Goal: Ask a question: Seek information or help from site administrators or community

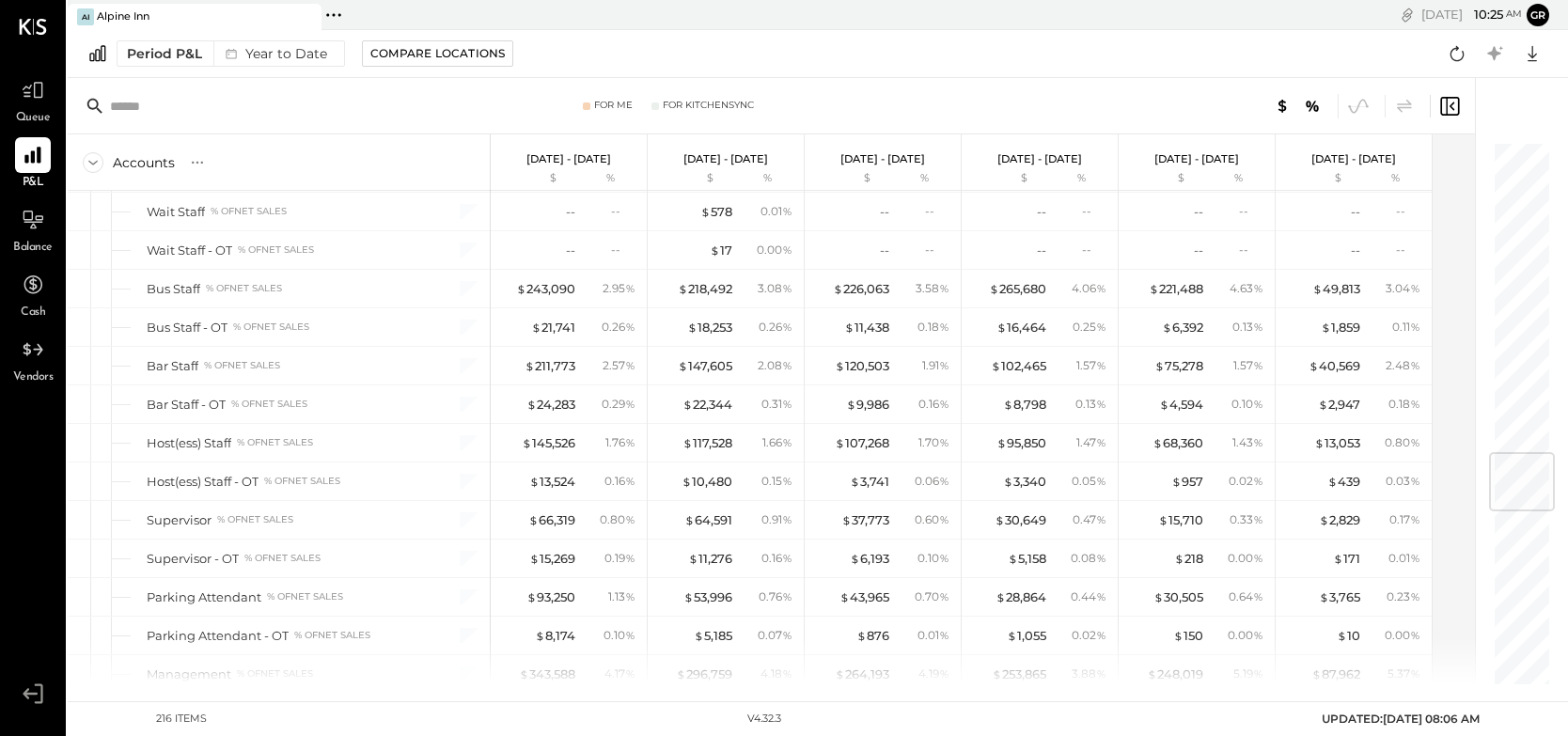
scroll to position [2622, 0]
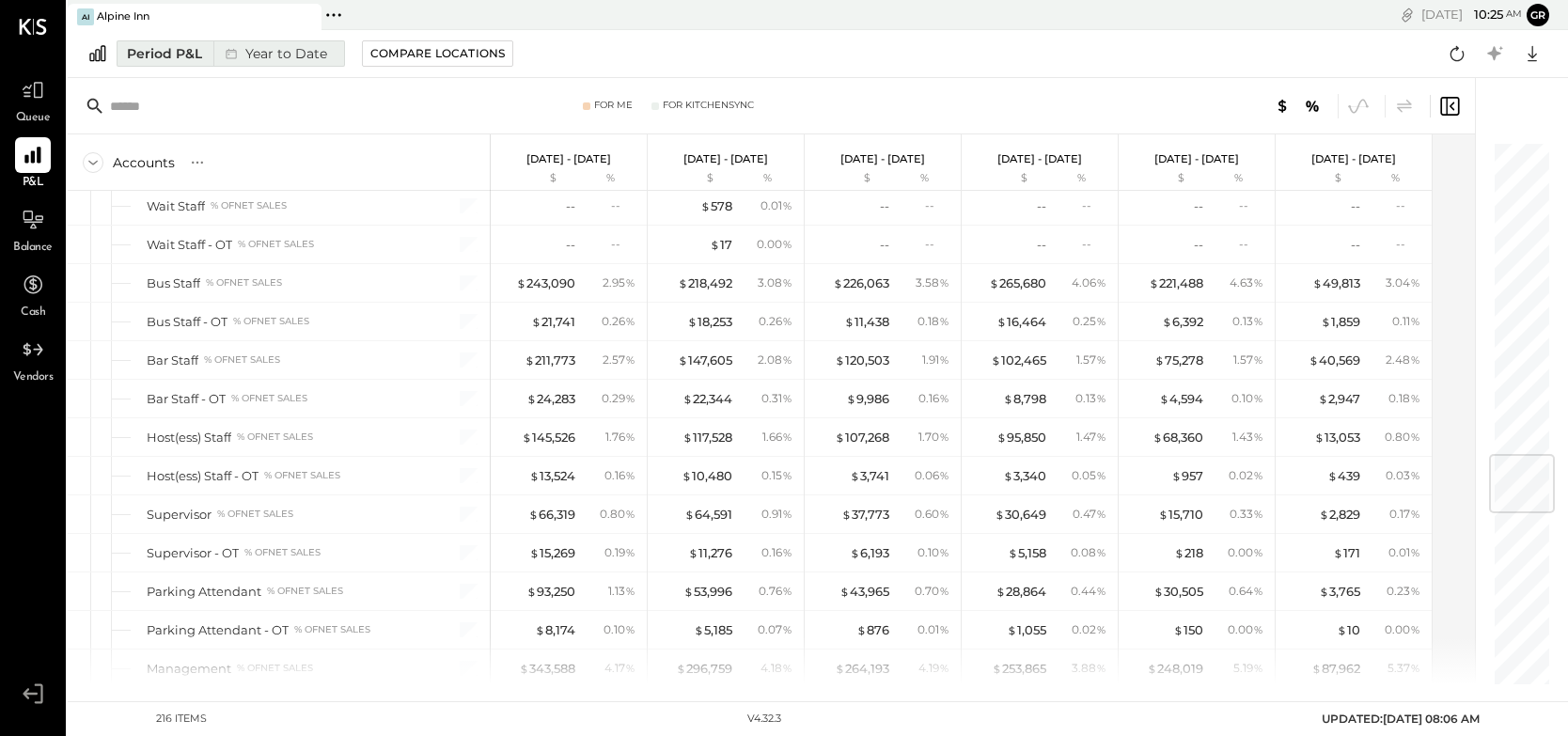
click at [185, 57] on div "Period P&L" at bounding box center [164, 54] width 75 height 19
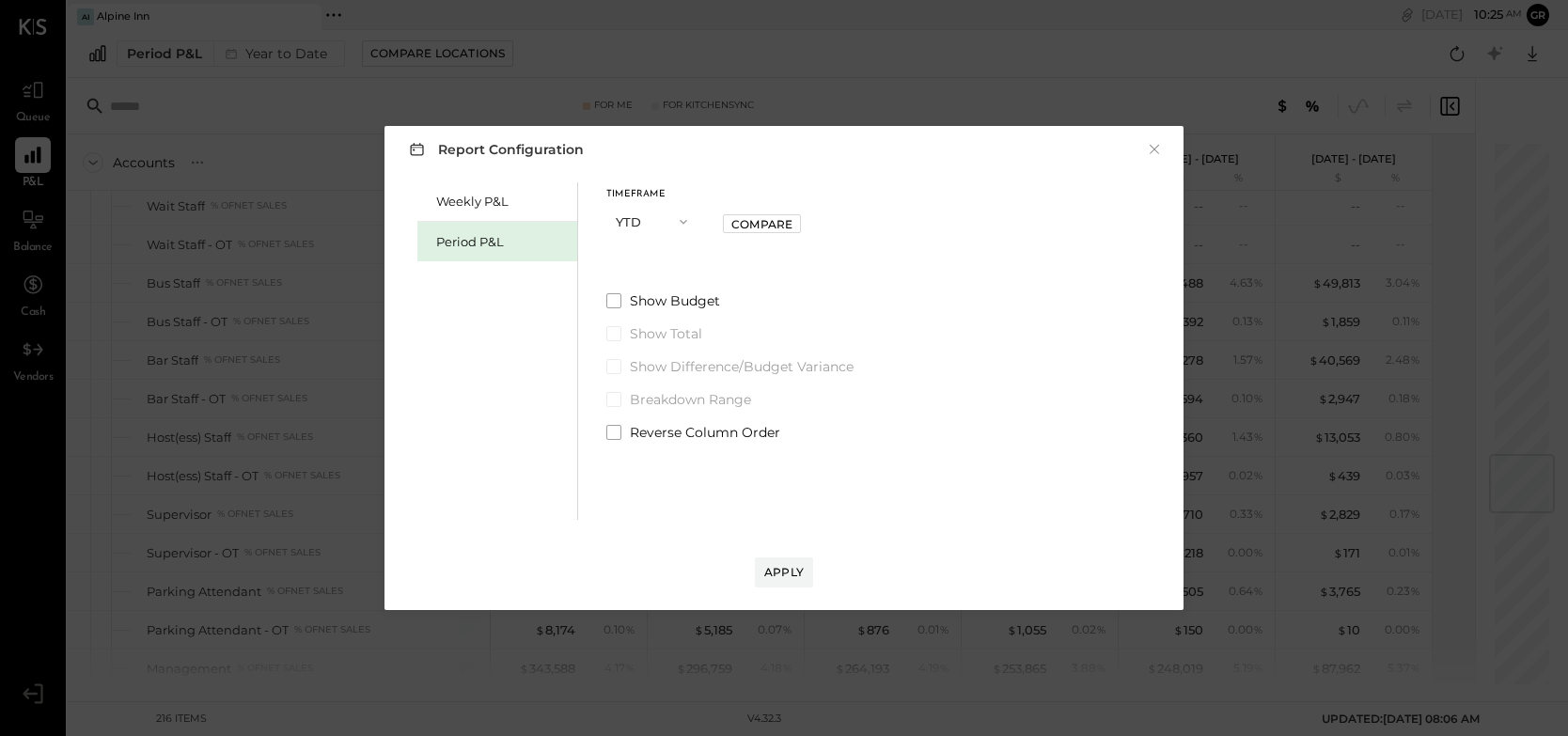
click at [685, 222] on icon "button" at bounding box center [684, 222] width 15 height 15
click at [653, 221] on span "Period" at bounding box center [640, 221] width 38 height 12
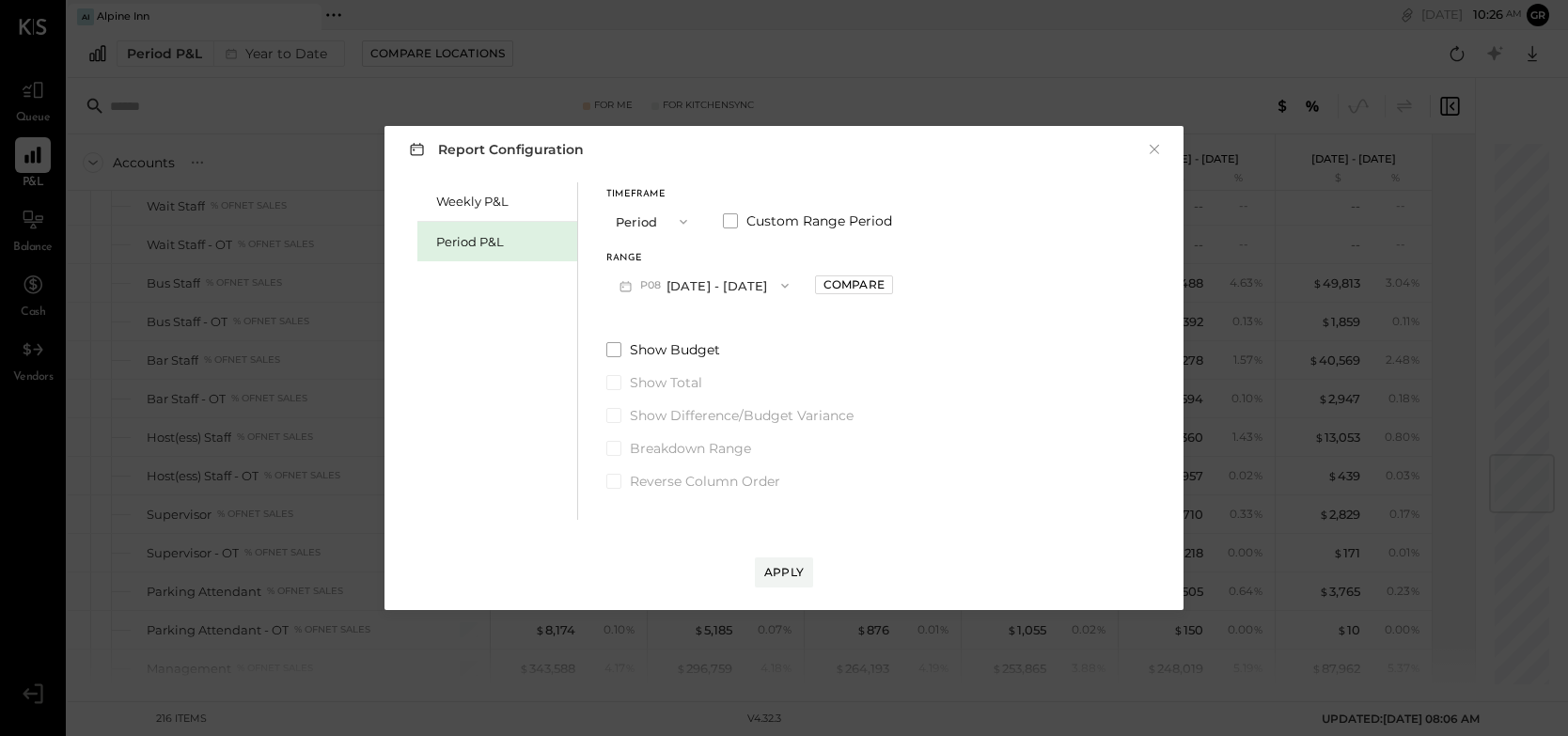
click at [783, 283] on icon "button" at bounding box center [785, 285] width 15 height 15
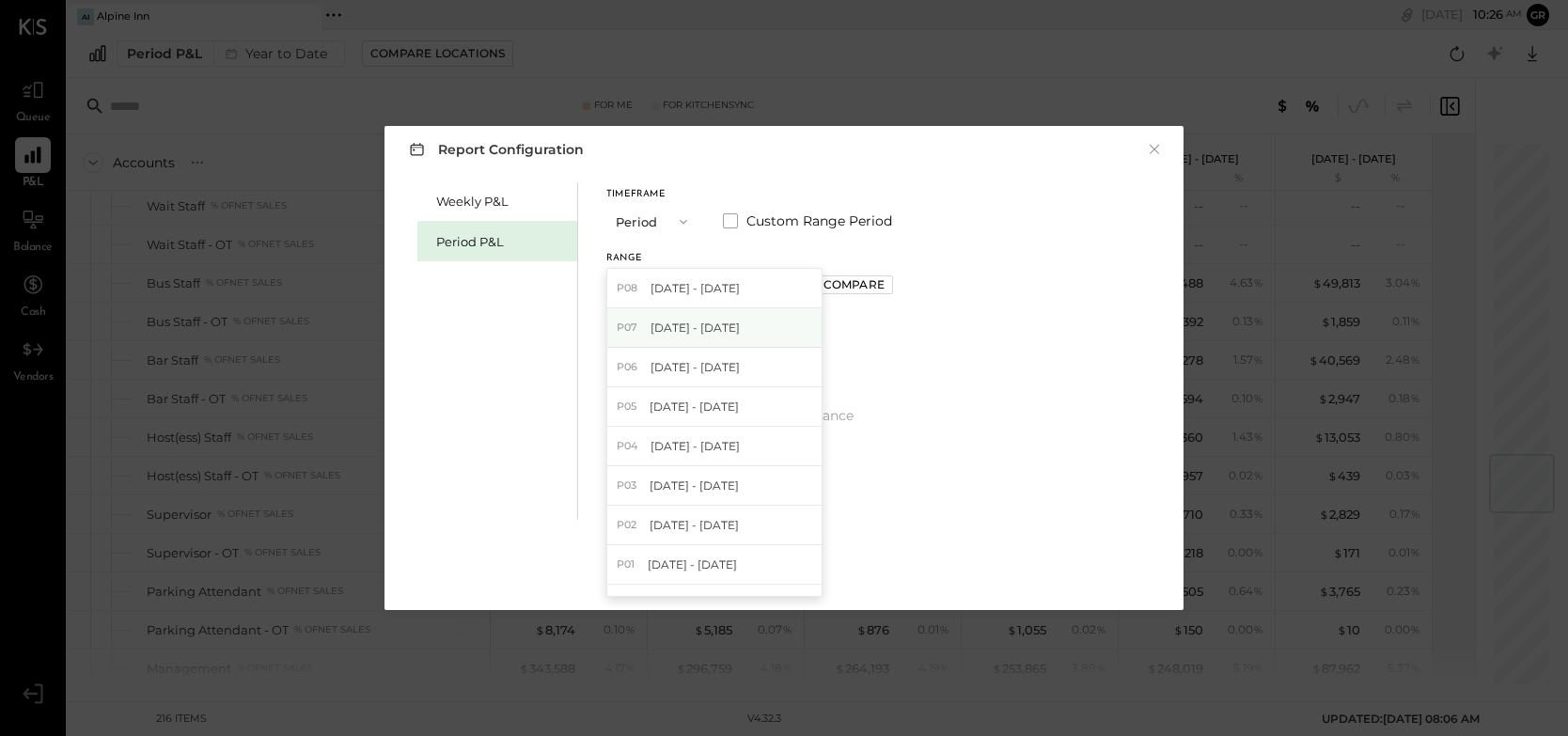
click at [740, 331] on span "[DATE] - [DATE]" at bounding box center [695, 327] width 89 height 16
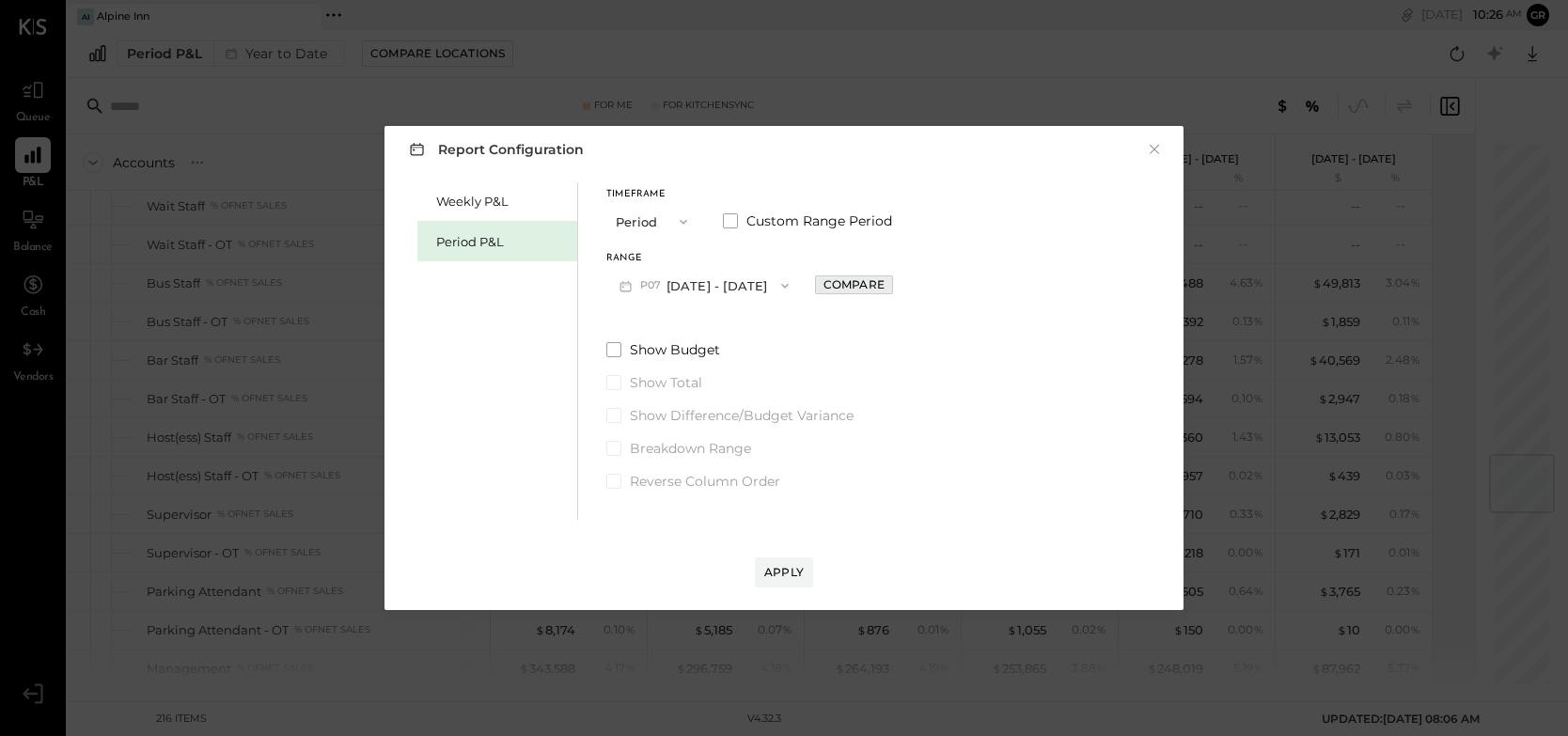
click at [878, 285] on div "Compare" at bounding box center [854, 284] width 61 height 16
click at [902, 282] on icon "button" at bounding box center [896, 285] width 11 height 11
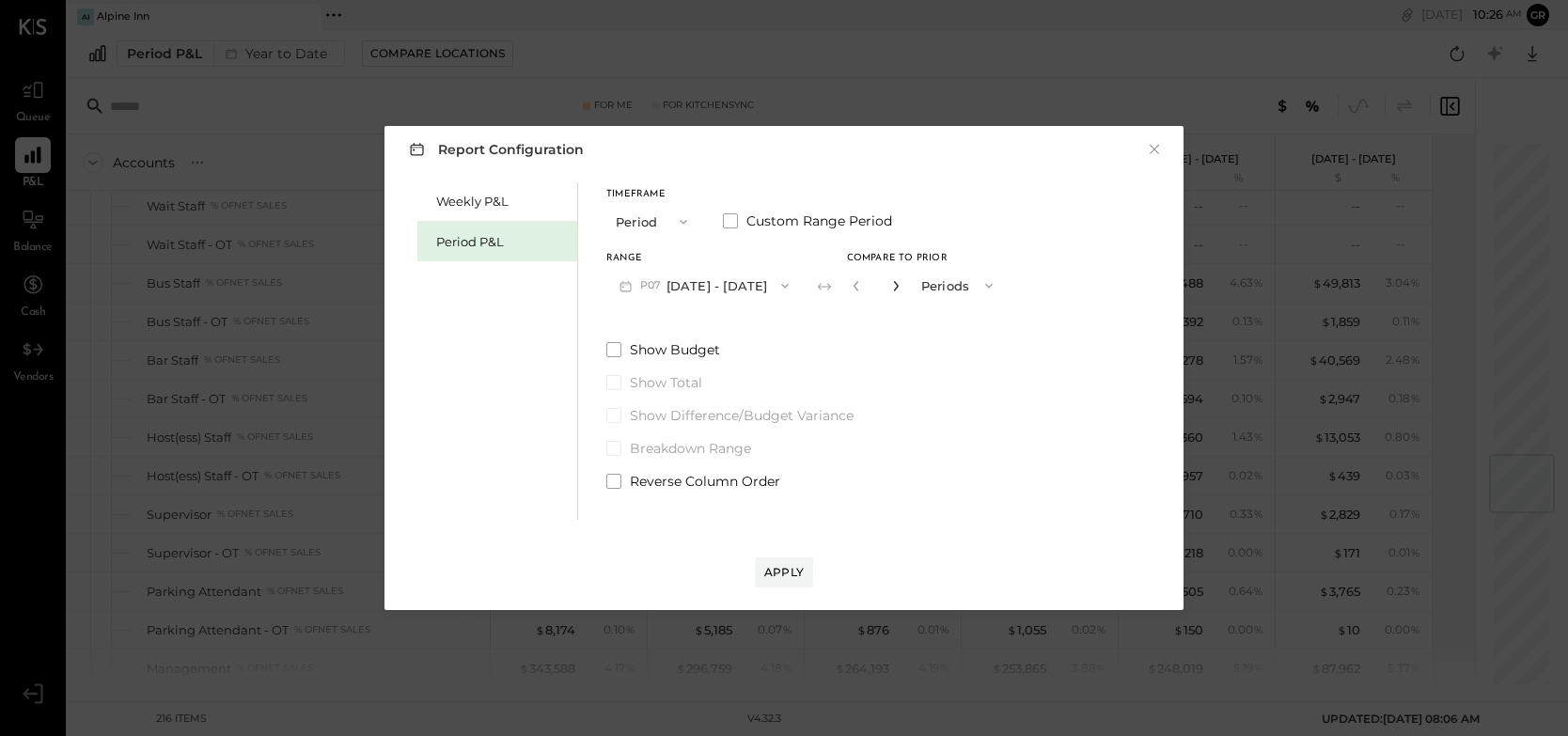
type input "*"
click at [793, 564] on div "Apply" at bounding box center [784, 572] width 40 height 16
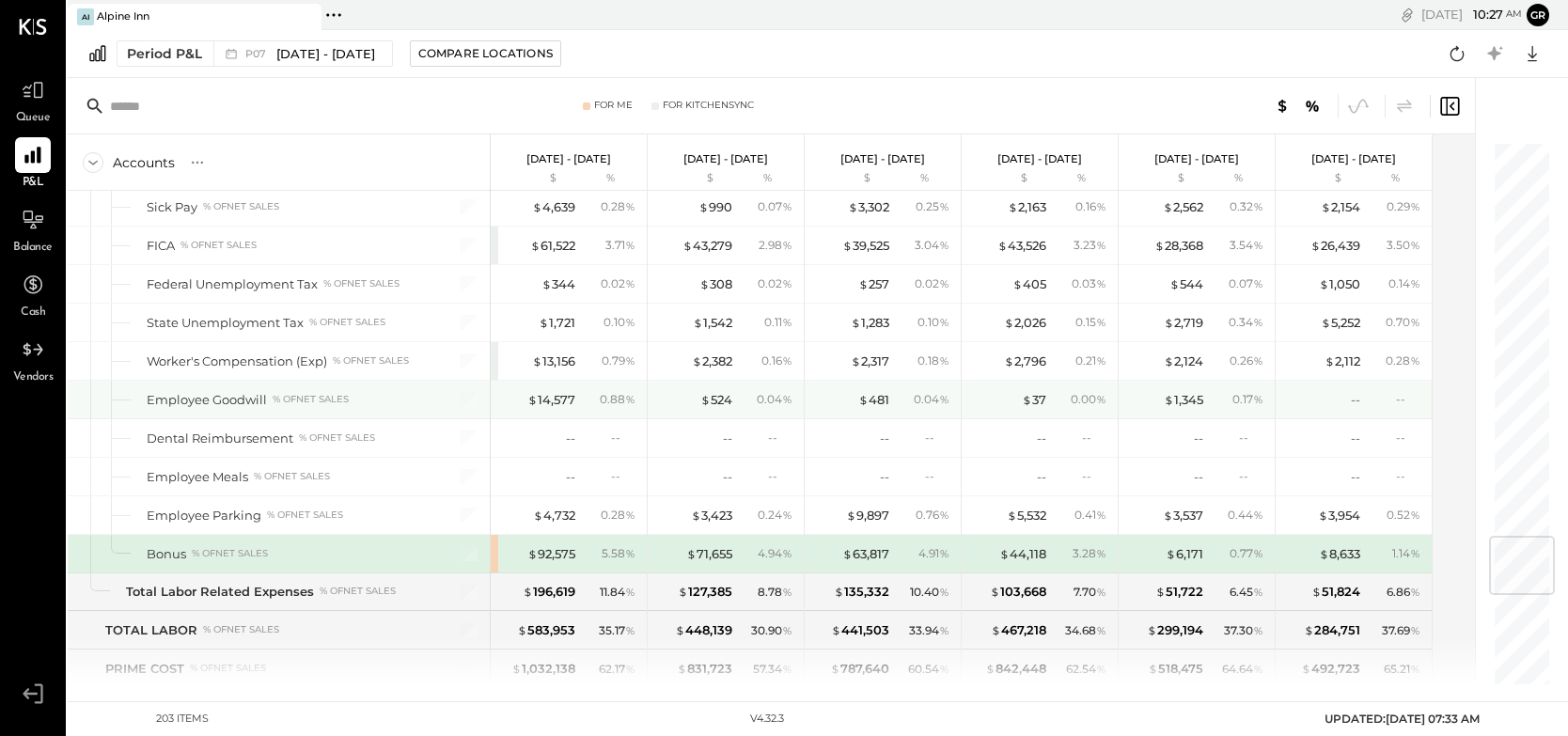
scroll to position [3314, 0]
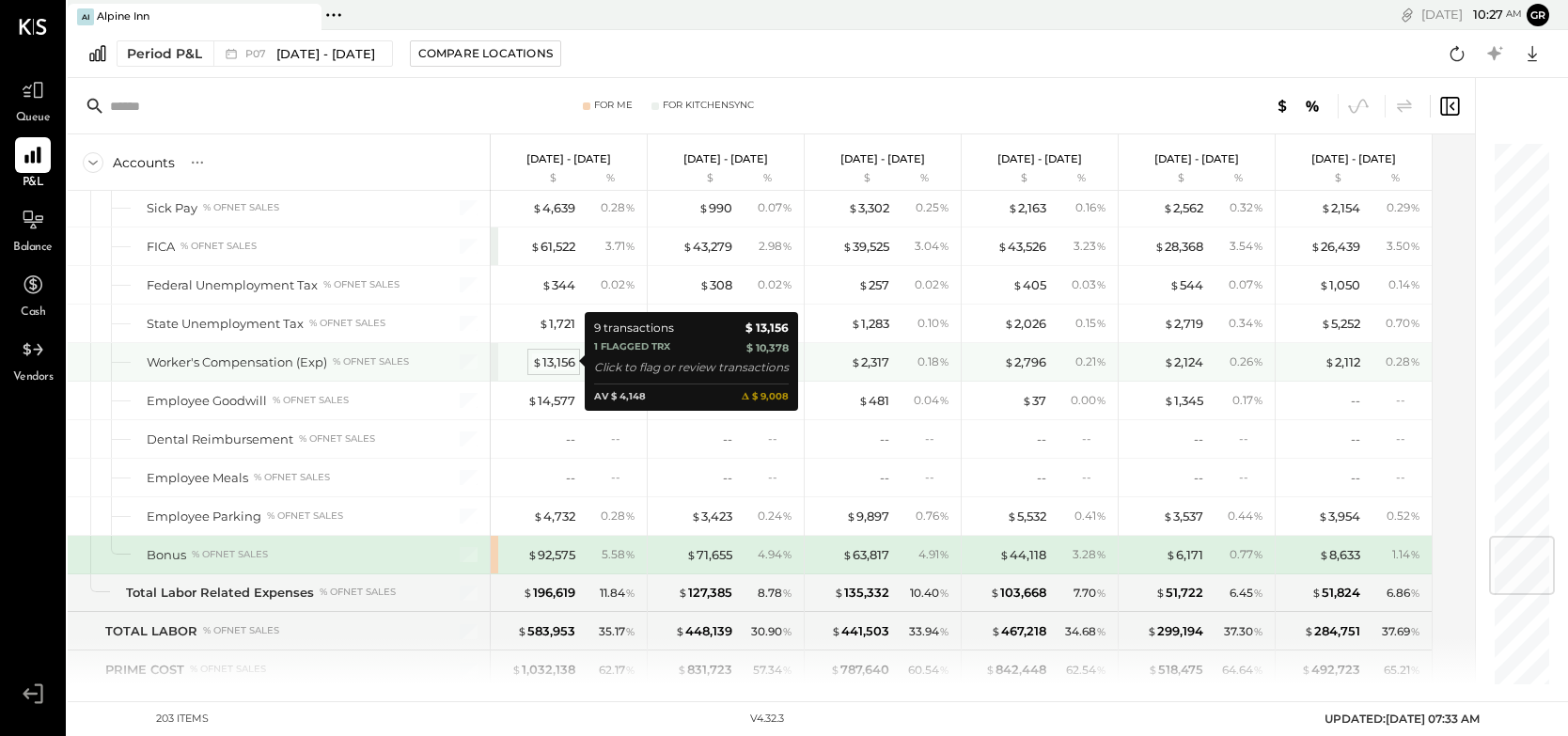
click at [550, 361] on div "$ 13,156" at bounding box center [554, 362] width 44 height 18
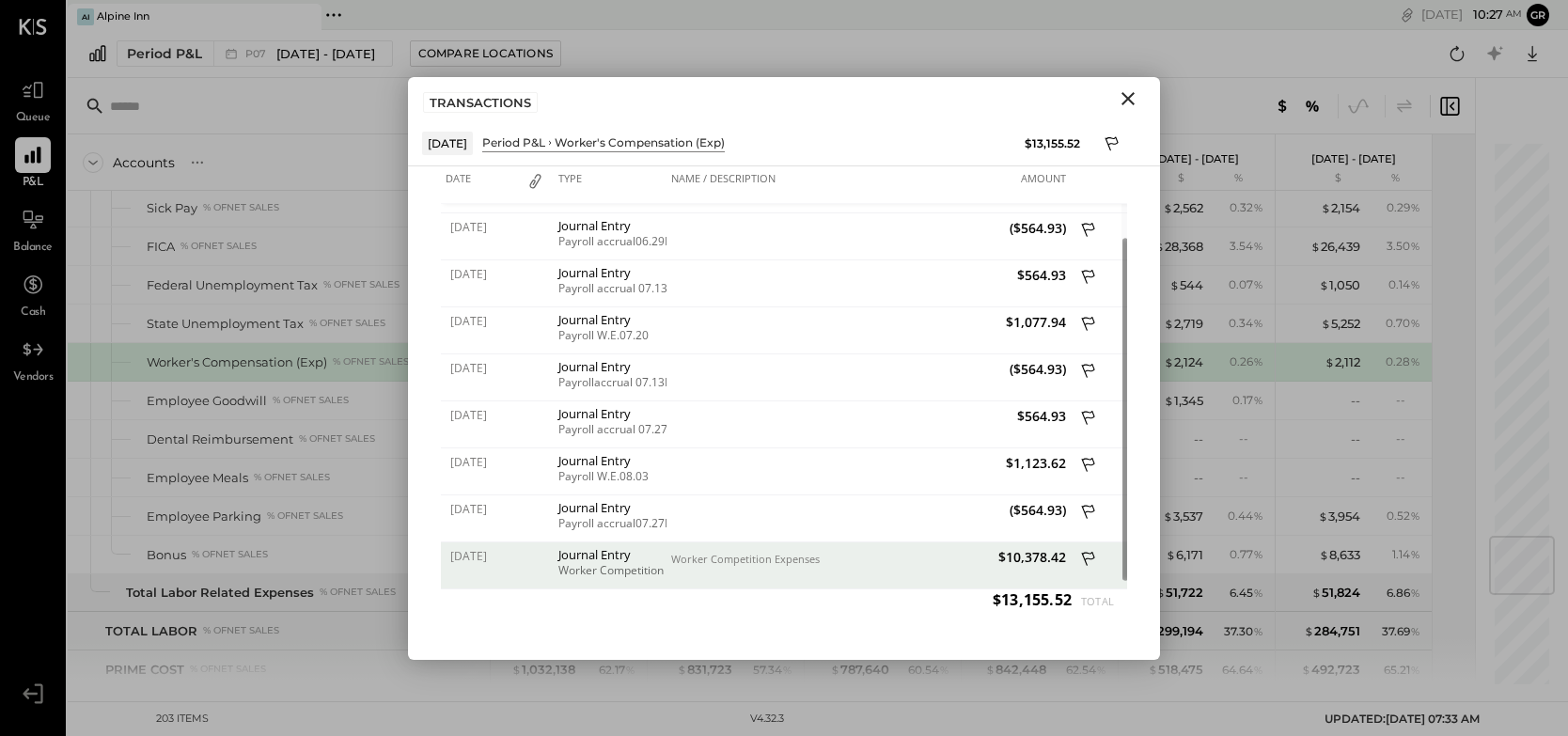
click at [1129, 101] on icon "Close" at bounding box center [1129, 99] width 23 height 23
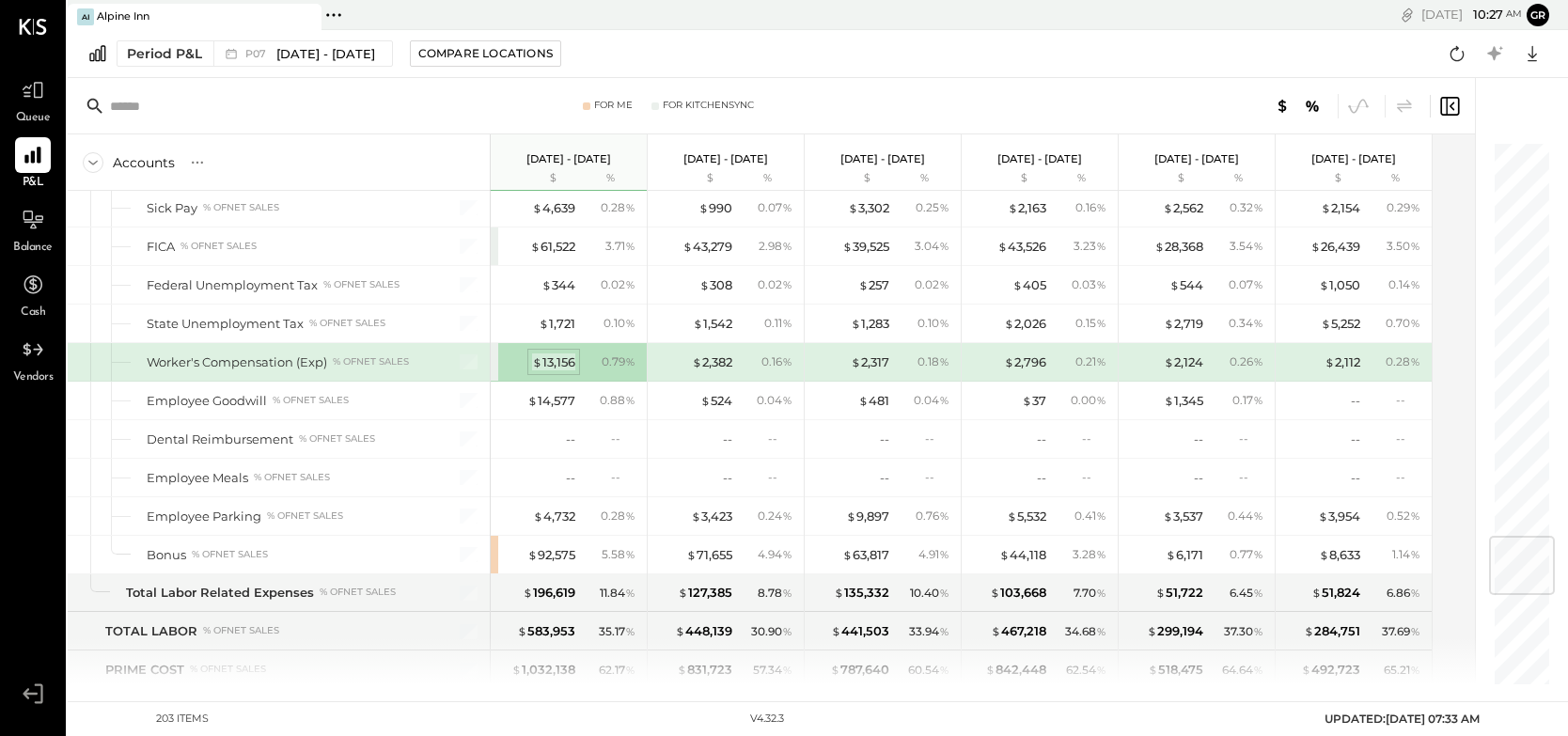
click at [553, 364] on div "$ 13,156" at bounding box center [554, 362] width 44 height 18
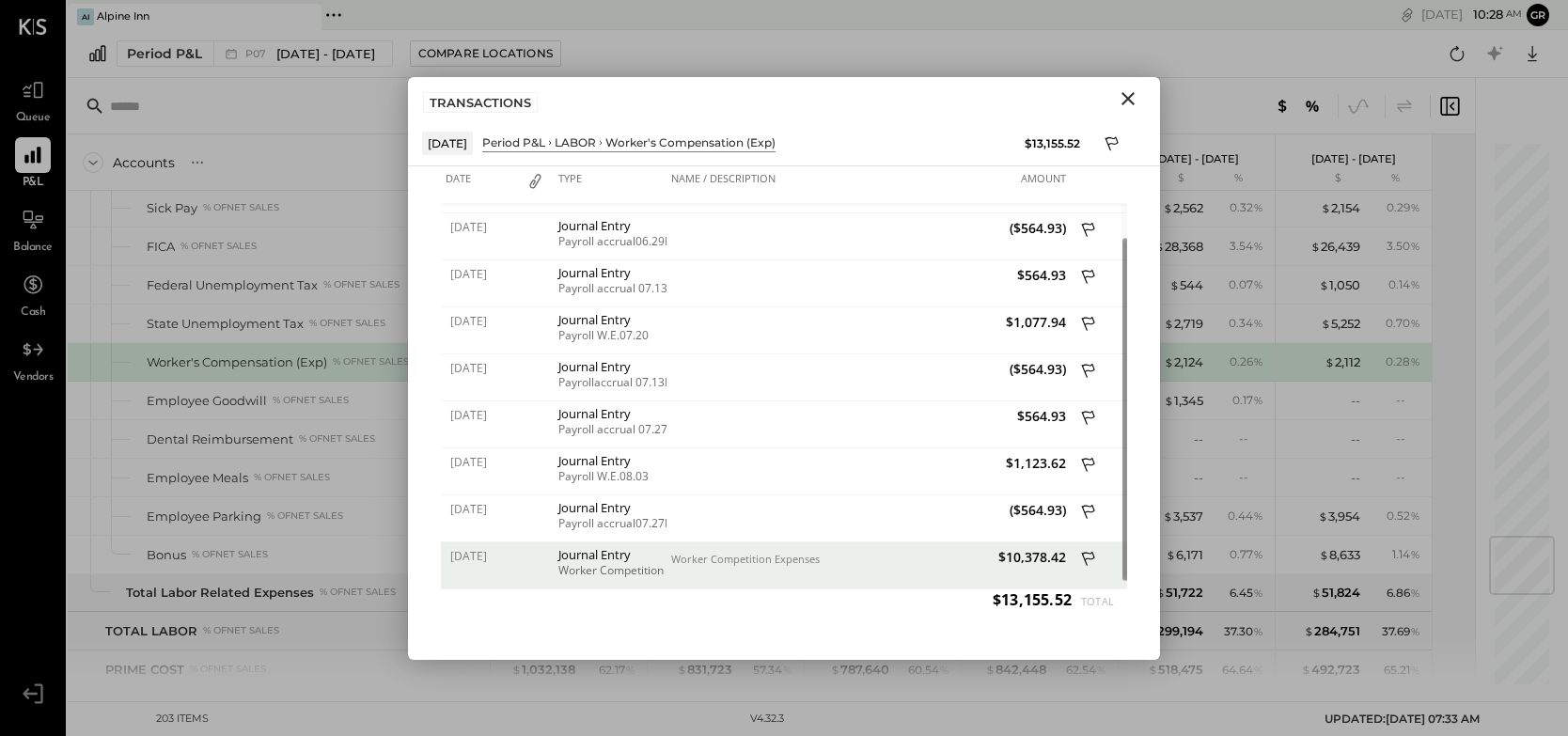
click at [778, 561] on div "Worker Competition Expenses" at bounding box center [767, 560] width 193 height 13
click at [1086, 559] on icon at bounding box center [1089, 558] width 13 height 14
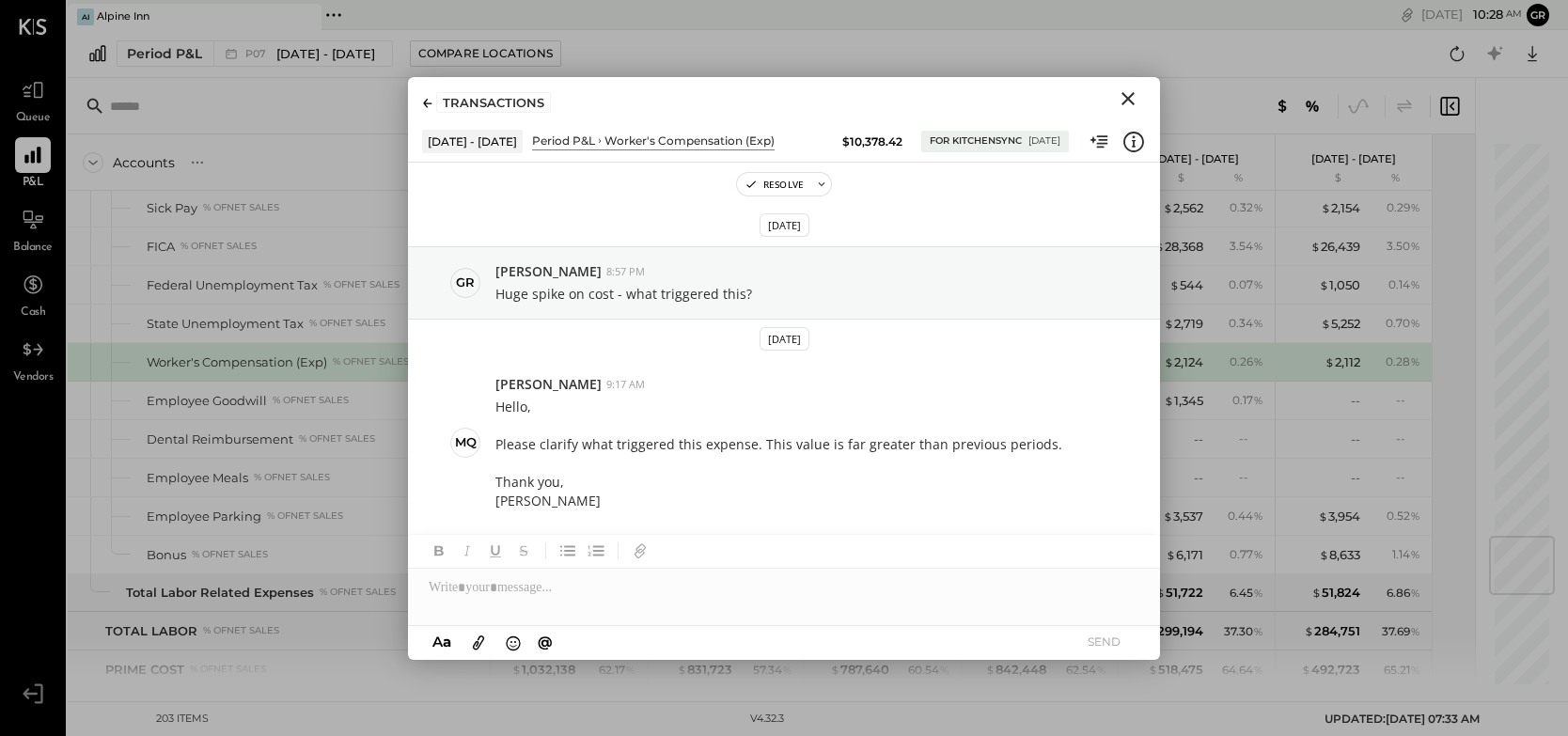
click at [1126, 97] on icon "Close" at bounding box center [1129, 99] width 13 height 13
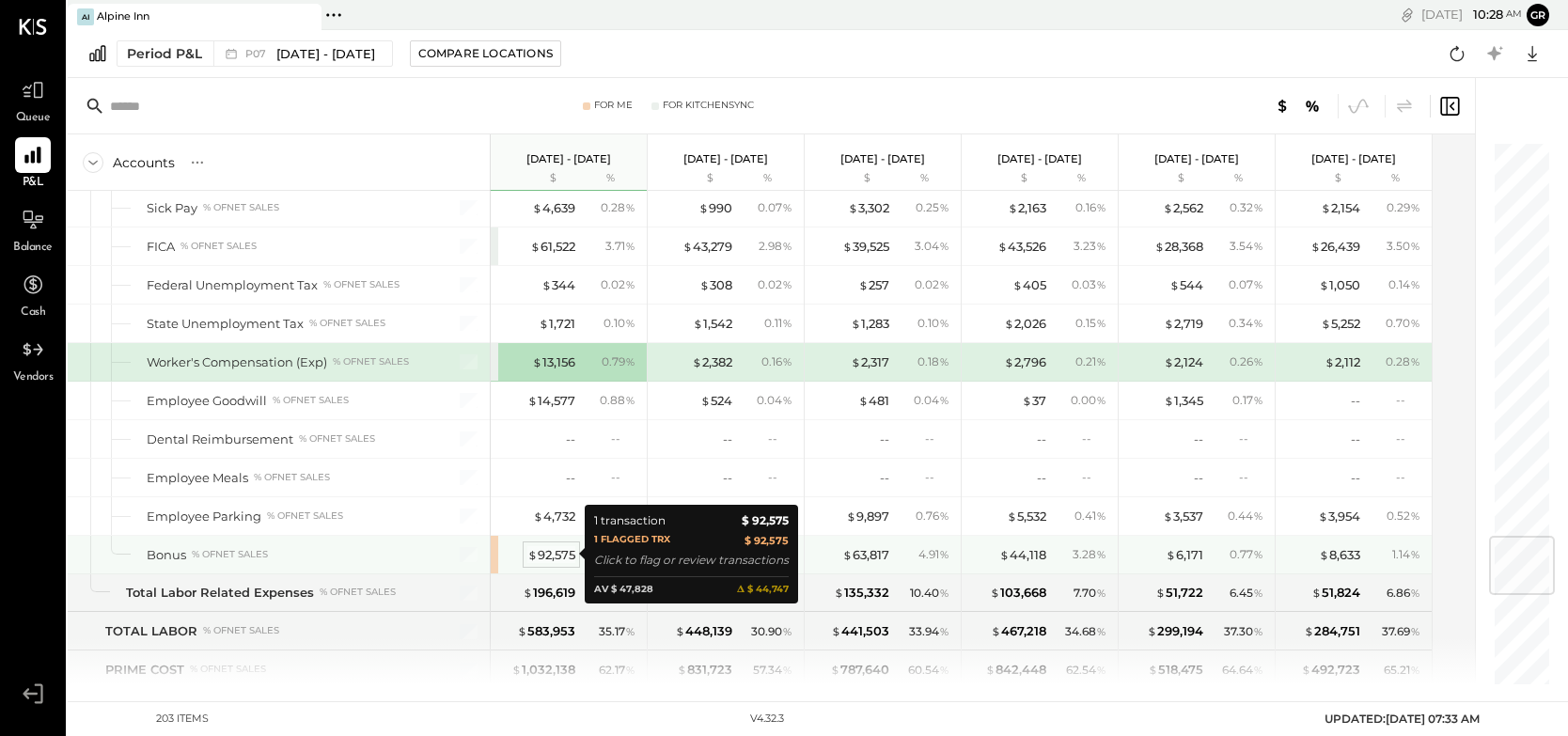
click at [542, 557] on div "$ 92,575" at bounding box center [551, 555] width 48 height 18
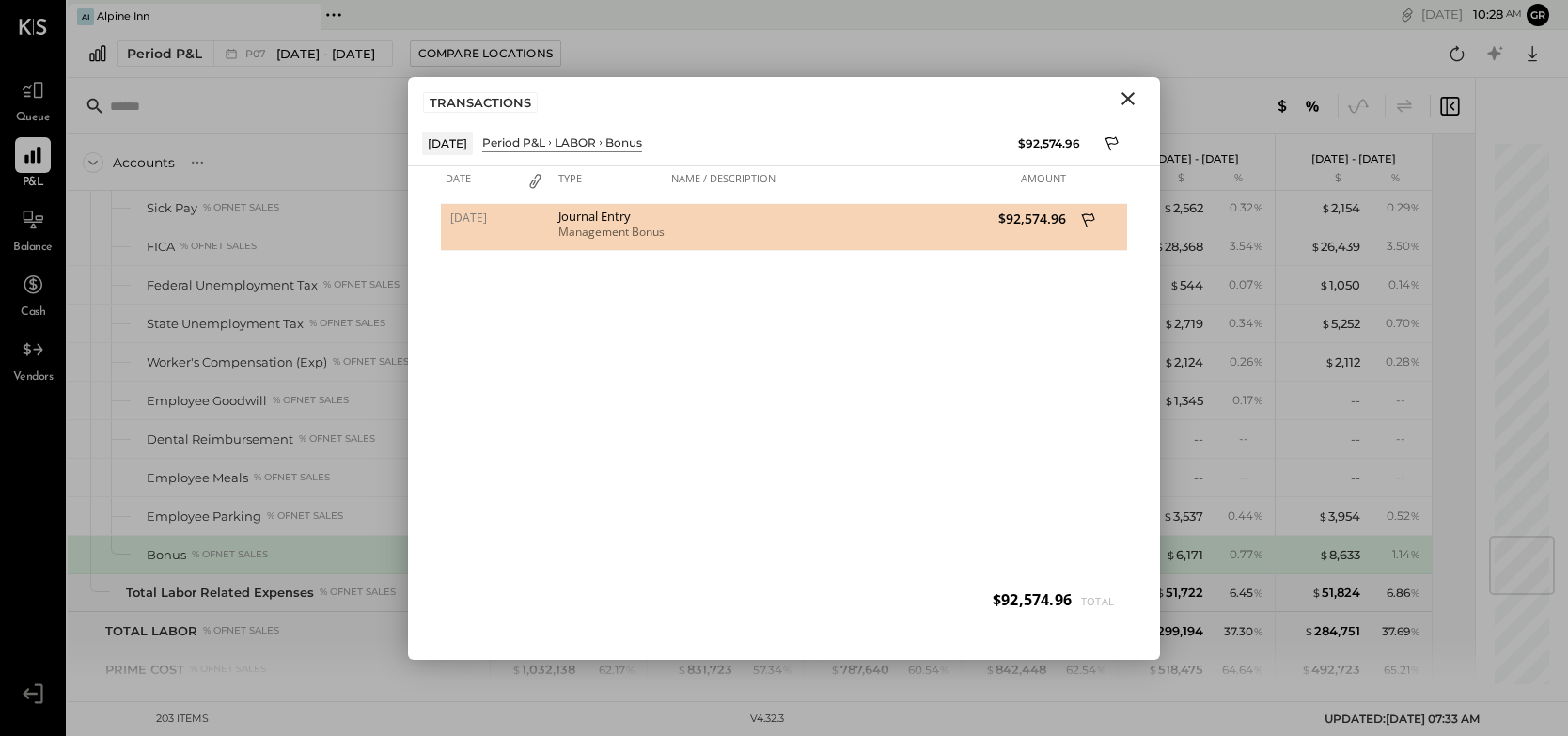
click at [1087, 220] on icon at bounding box center [1089, 219] width 13 height 14
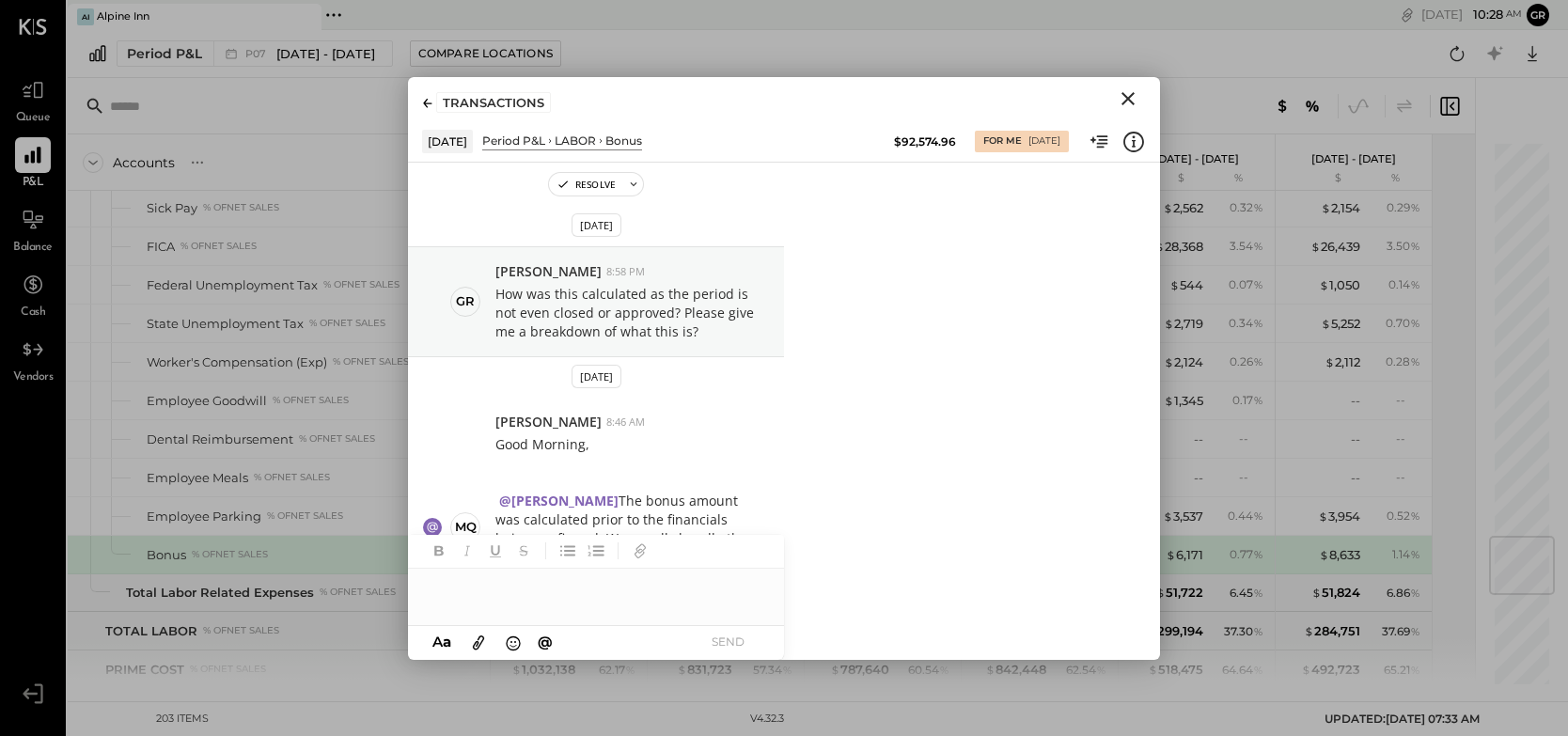
scroll to position [47, 0]
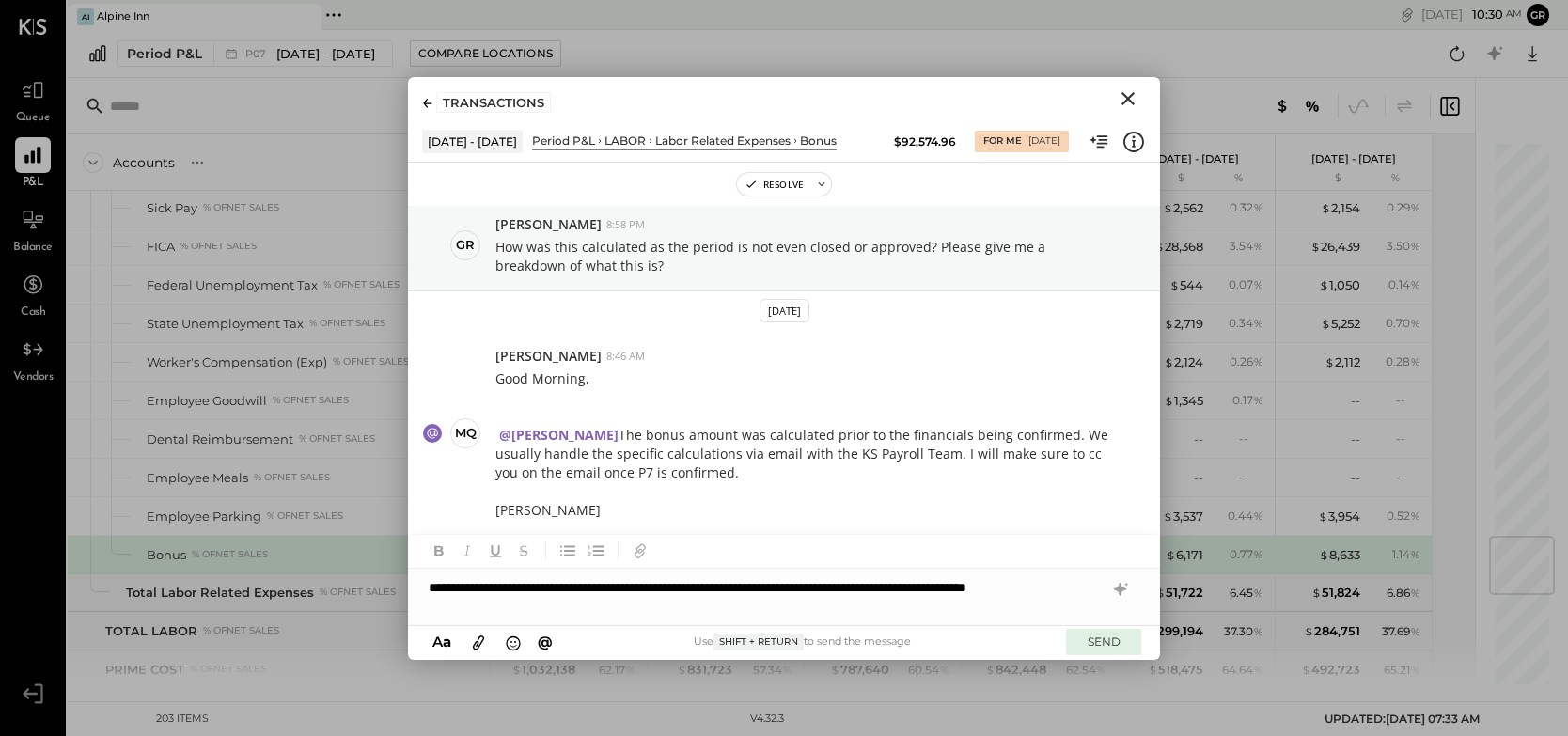
click at [1103, 646] on button "SEND" at bounding box center [1103, 641] width 75 height 26
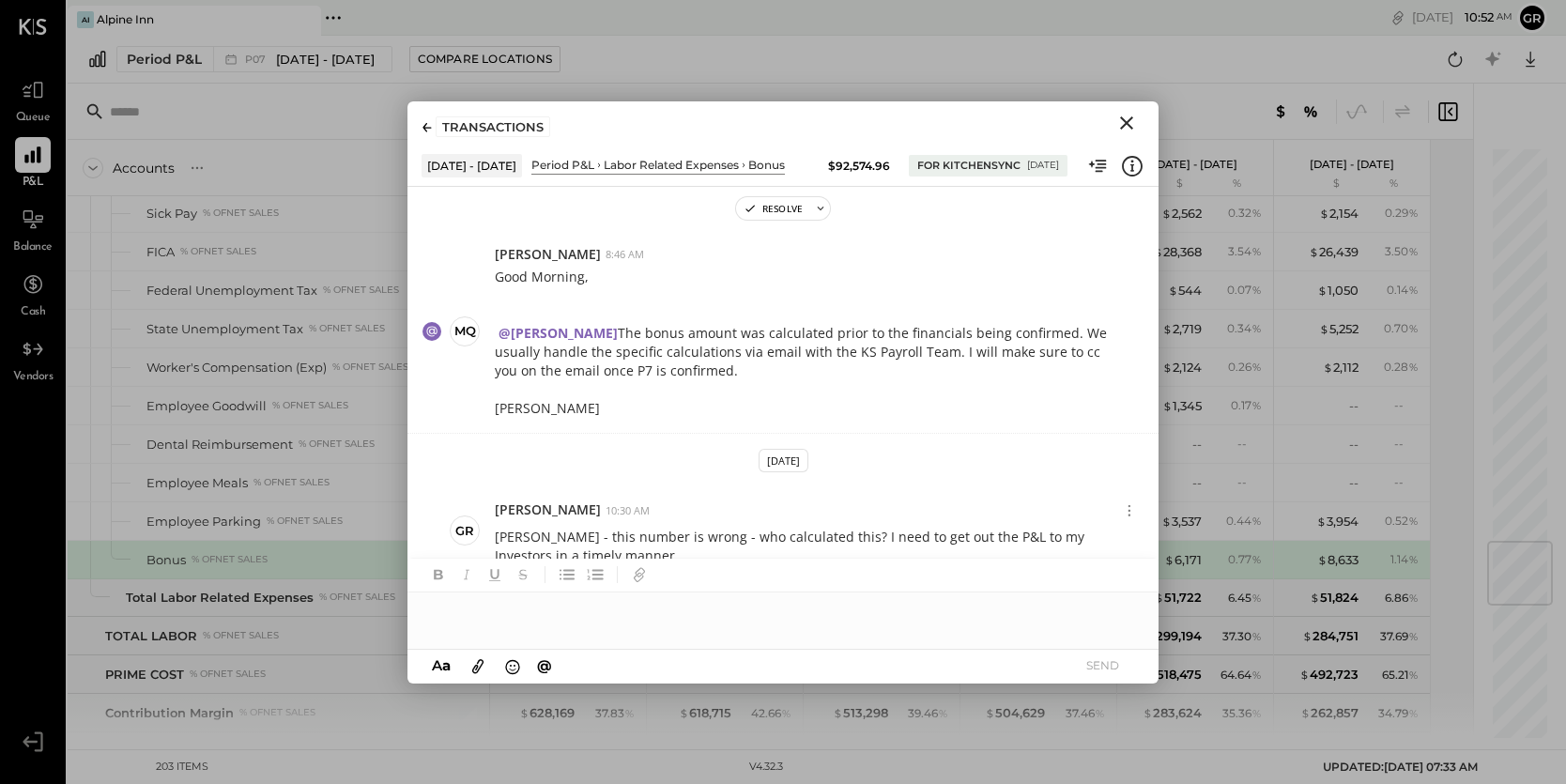
scroll to position [203, 0]
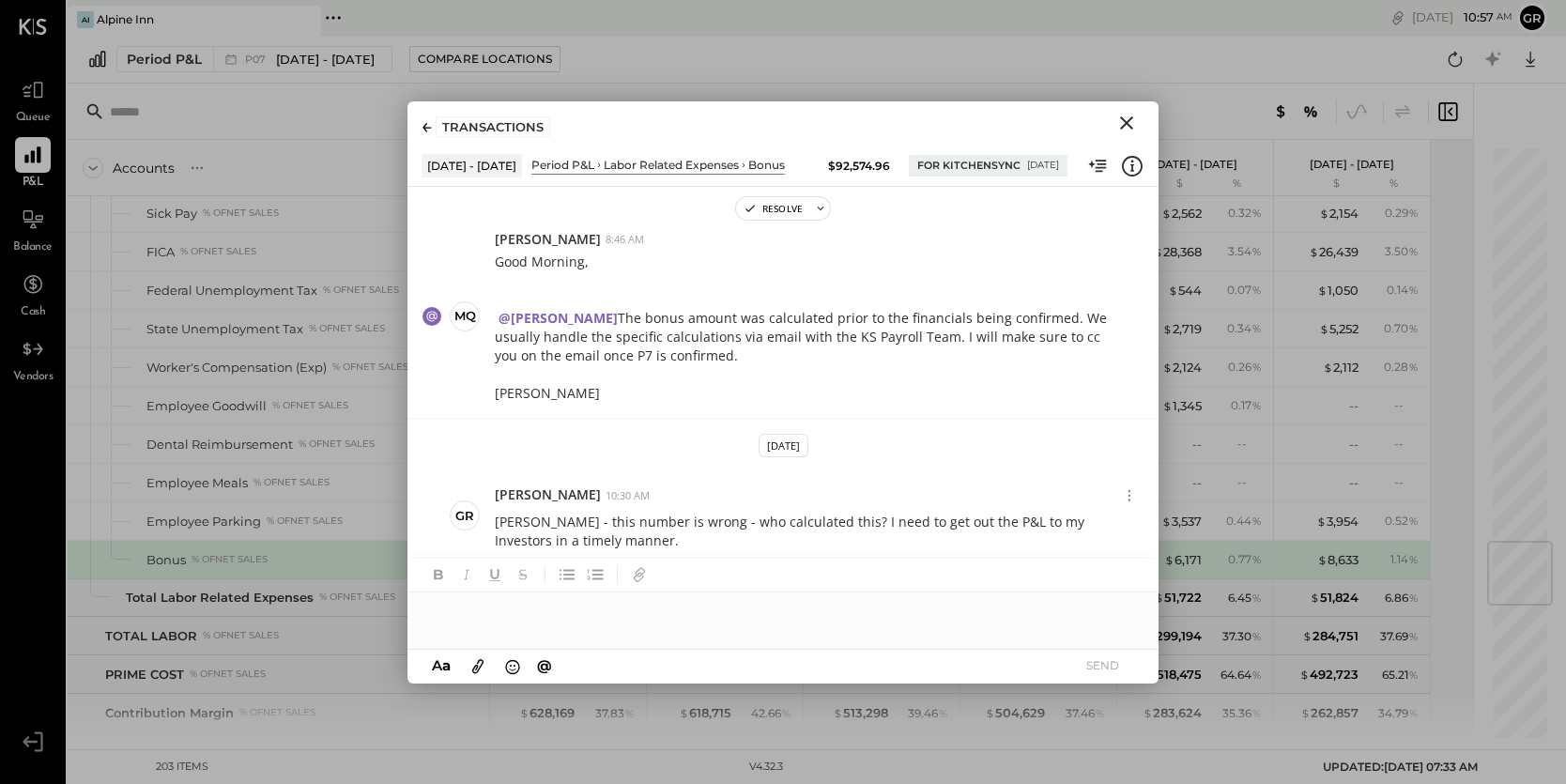
click at [1129, 127] on icon "Close" at bounding box center [1127, 123] width 23 height 23
